Goal: Find specific page/section: Find specific page/section

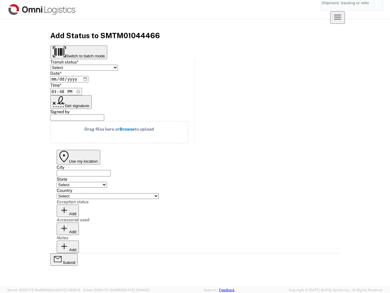
click at [321, 9] on input "search" at bounding box center [347, 2] width 53 height 15
click at [330, 9] on icon at bounding box center [323, 14] width 15 height 15
